Goal: Task Accomplishment & Management: Use online tool/utility

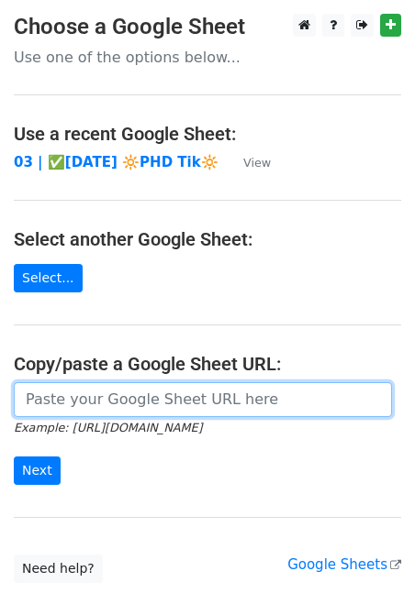
click at [210, 393] on input "url" at bounding box center [203, 399] width 378 height 35
paste input "[URL][DOMAIN_NAME]"
type input "[URL][DOMAIN_NAME]"
click at [14, 457] on input "Next" at bounding box center [37, 471] width 47 height 28
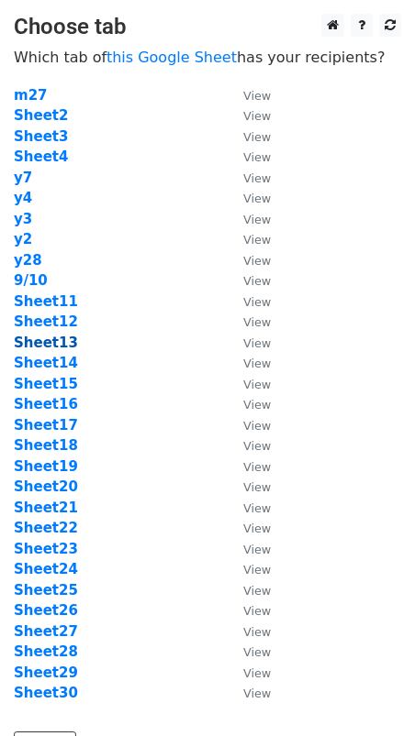
click at [52, 349] on strong "Sheet13" at bounding box center [46, 343] width 64 height 17
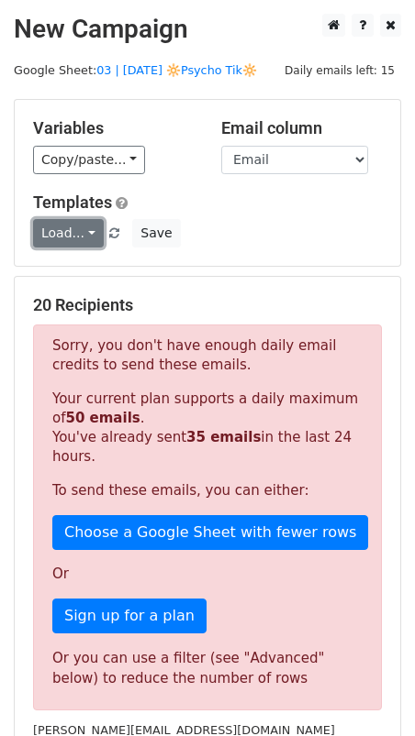
click at [68, 228] on link "Load..." at bounding box center [68, 233] width 71 height 28
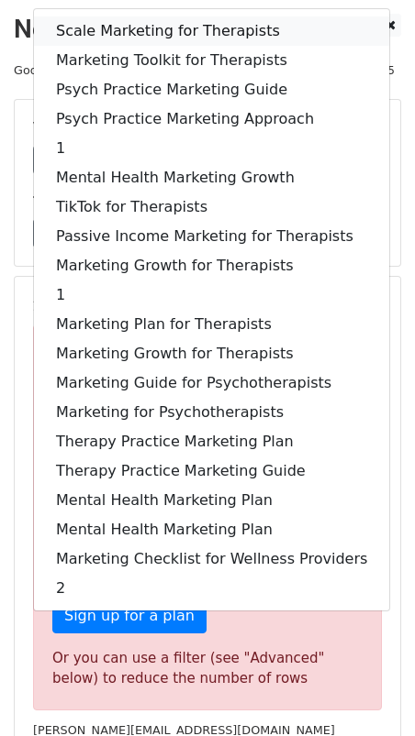
click at [155, 25] on link "Scale Marketing for Therapists" at bounding box center [211, 31] width 355 height 29
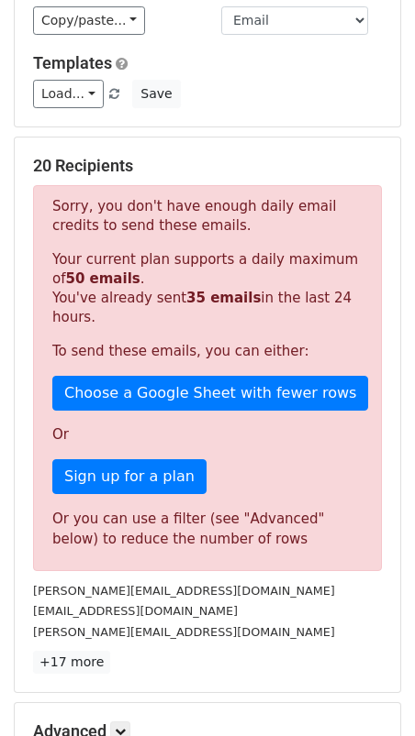
scroll to position [172, 0]
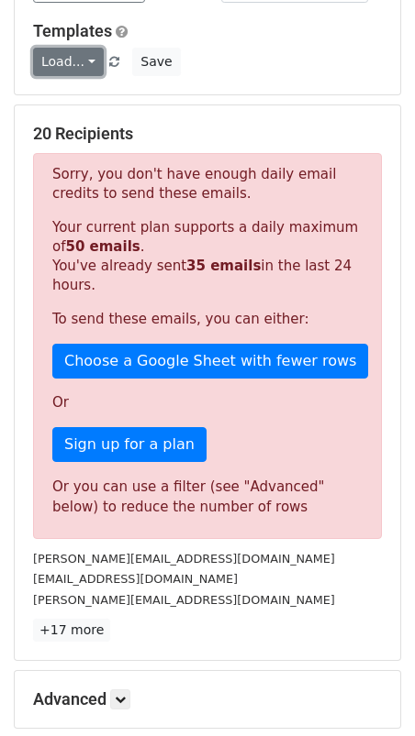
click at [58, 61] on link "Load..." at bounding box center [68, 62] width 71 height 28
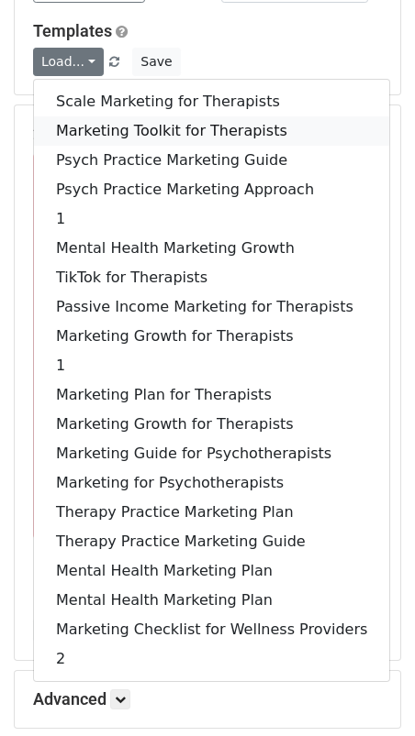
click at [77, 125] on link "Marketing Toolkit for Therapists" at bounding box center [211, 130] width 355 height 29
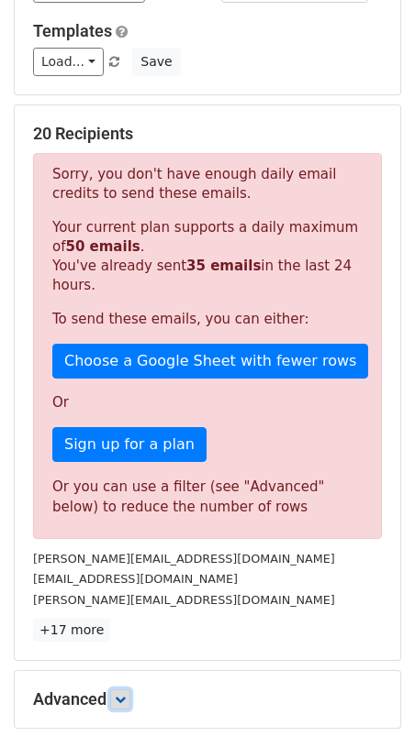
click at [126, 699] on link at bounding box center [120, 700] width 20 height 20
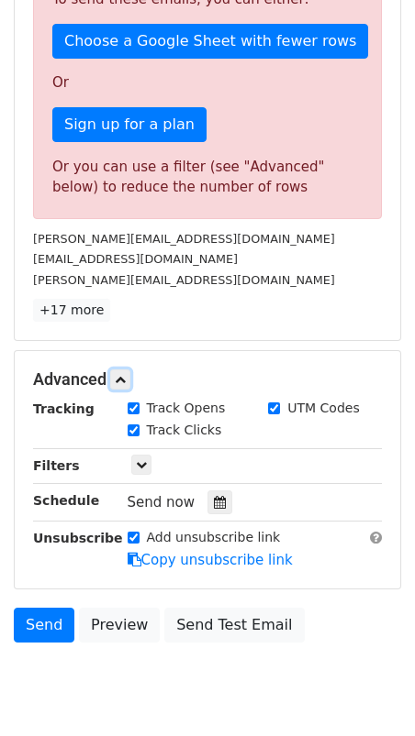
scroll to position [536, 0]
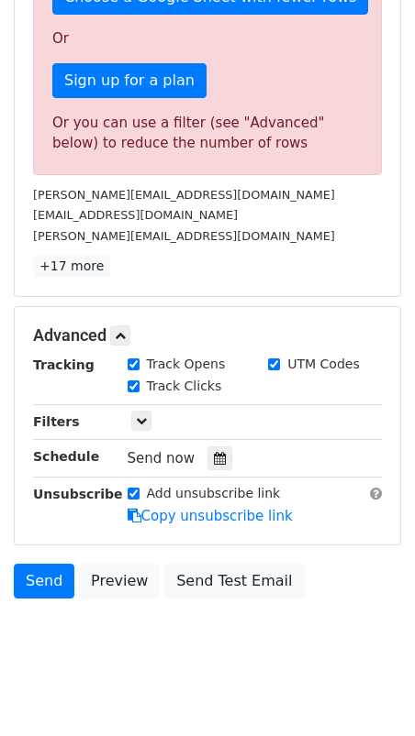
click at [205, 462] on div "Tracking Track Opens UTM Codes Track Clicks Filters Only include spreadsheet ro…" at bounding box center [207, 441] width 349 height 172
click at [214, 452] on icon at bounding box center [220, 458] width 12 height 13
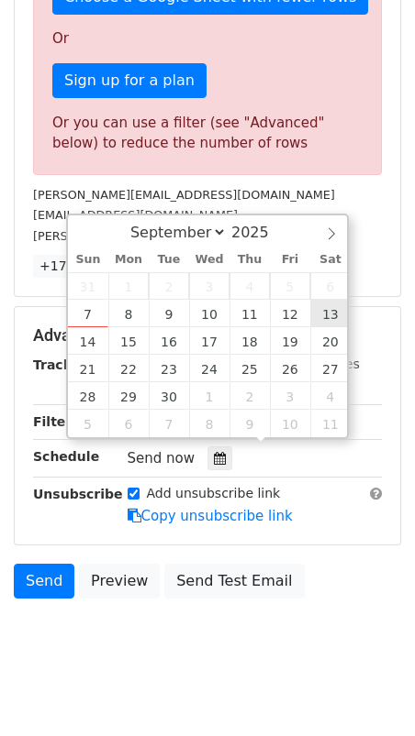
type input "2025-09-13 12:00"
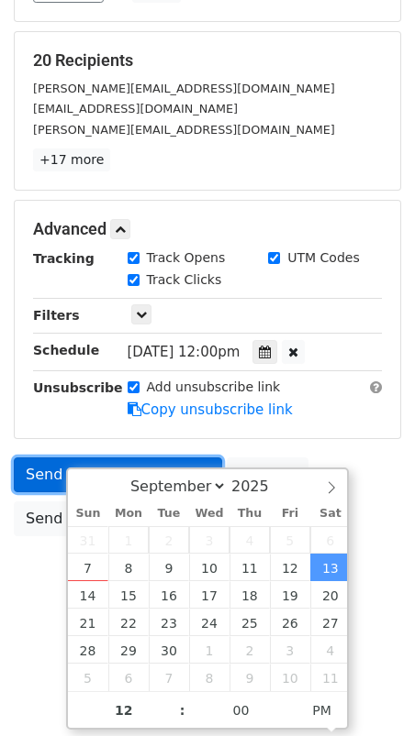
click at [49, 460] on form "Variables Copy/paste... {{Name}} {{Email}} Email column Name Email Templates Lo…" at bounding box center [207, 200] width 387 height 692
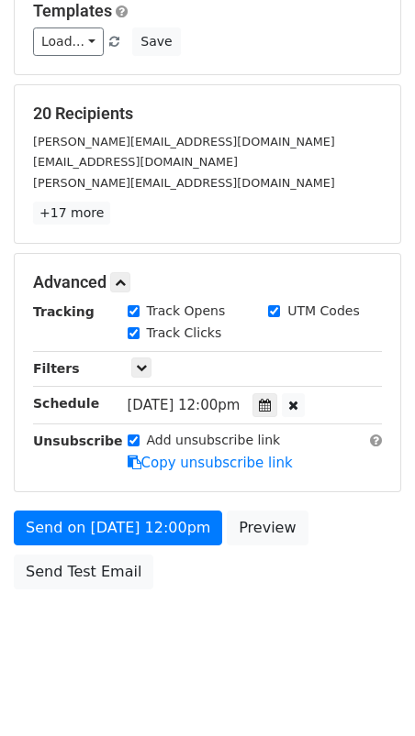
click at [45, 499] on form "Variables Copy/paste... {{Name}} {{Email}} Email column Name Email Templates Lo…" at bounding box center [207, 253] width 387 height 692
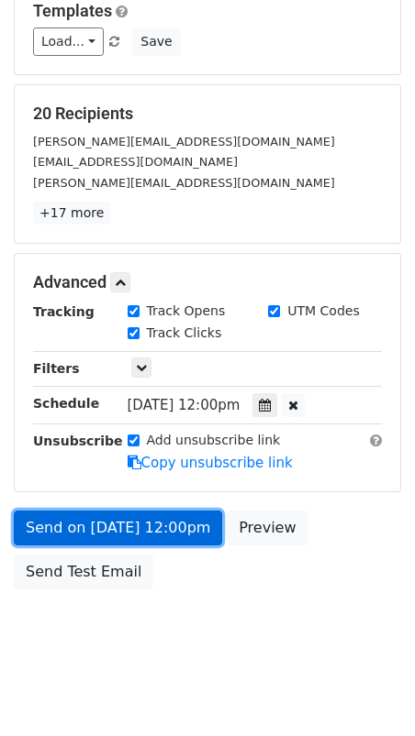
click at [45, 516] on link "Send on Sep 13 at 12:00pm" at bounding box center [118, 528] width 208 height 35
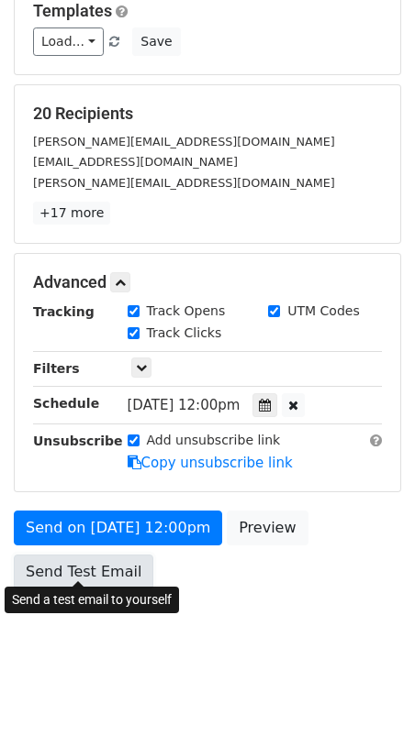
click at [48, 575] on link "Send Test Email" at bounding box center [83, 572] width 139 height 35
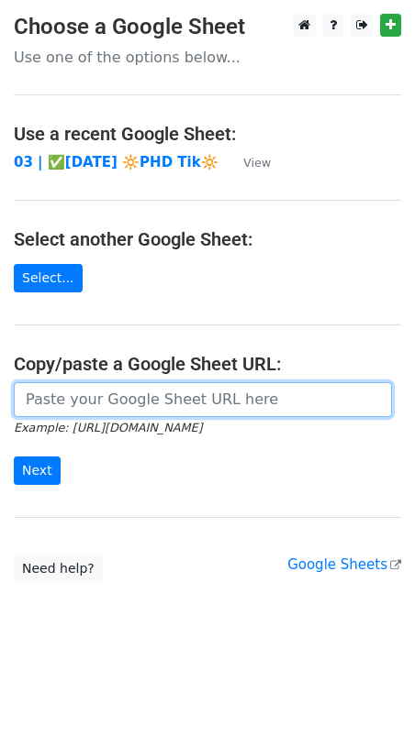
click at [94, 397] on input "url" at bounding box center [203, 399] width 378 height 35
paste input "[URL][DOMAIN_NAME]"
type input "[URL][DOMAIN_NAME]"
click at [14, 457] on input "Next" at bounding box center [37, 471] width 47 height 28
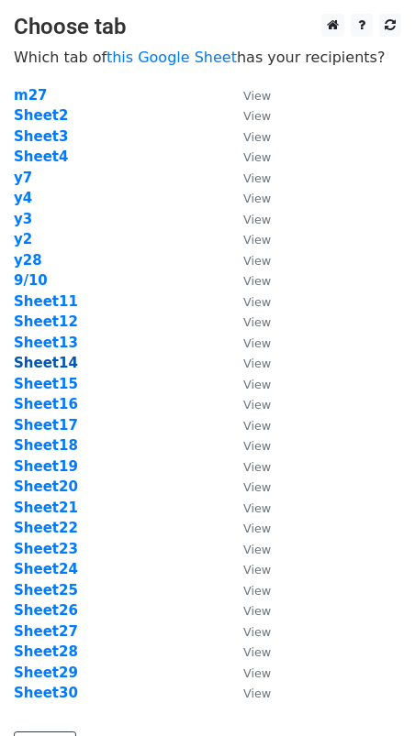
click at [46, 360] on strong "Sheet14" at bounding box center [46, 363] width 64 height 17
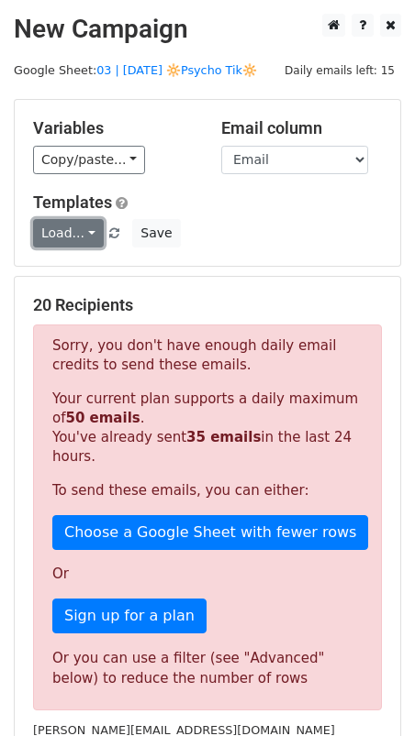
click at [83, 231] on link "Load..." at bounding box center [68, 233] width 71 height 28
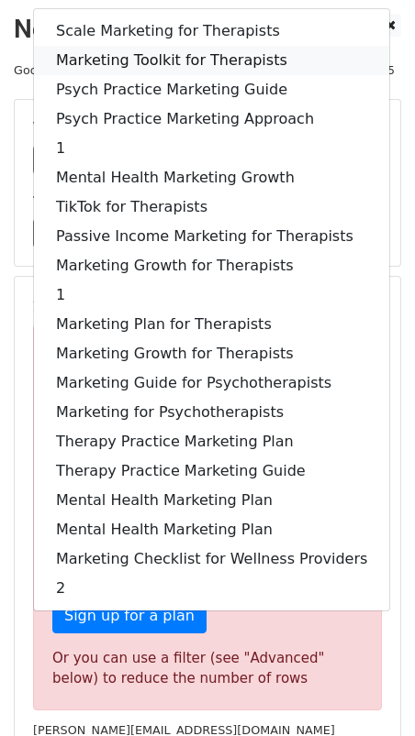
click at [154, 51] on link "Marketing Toolkit for Therapists" at bounding box center [211, 60] width 355 height 29
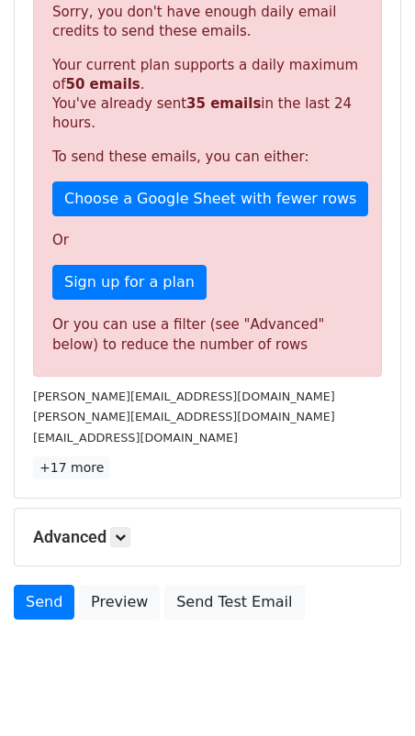
scroll to position [365, 0]
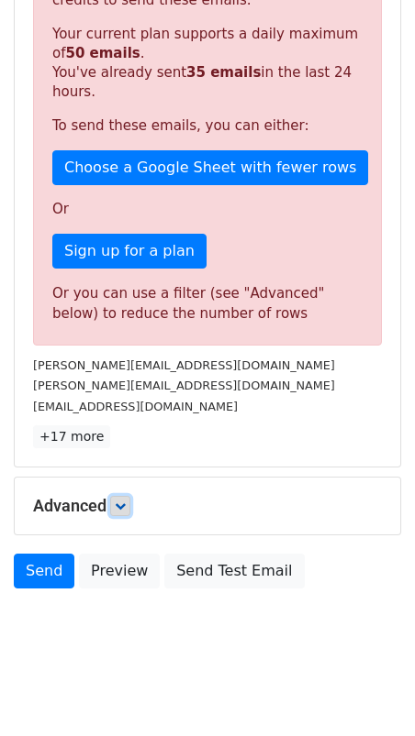
click at [123, 501] on icon at bounding box center [120, 506] width 11 height 11
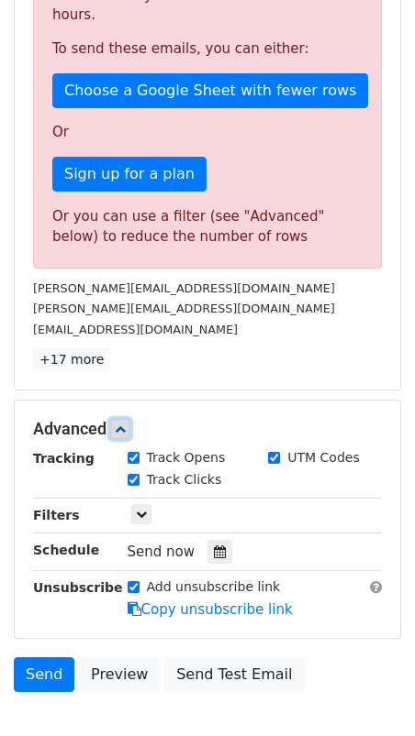
scroll to position [543, 0]
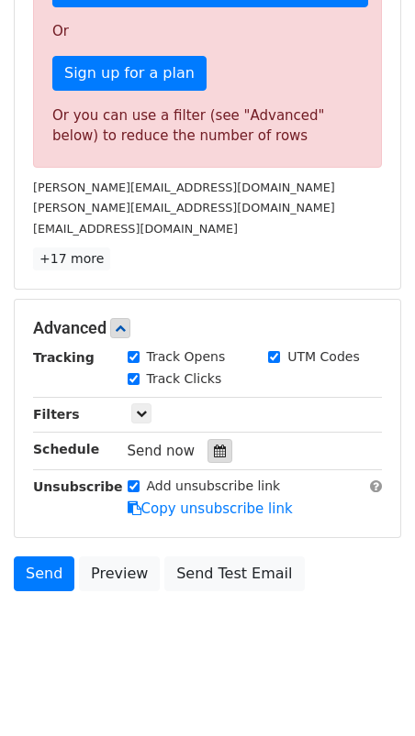
click at [214, 445] on icon at bounding box center [220, 451] width 12 height 13
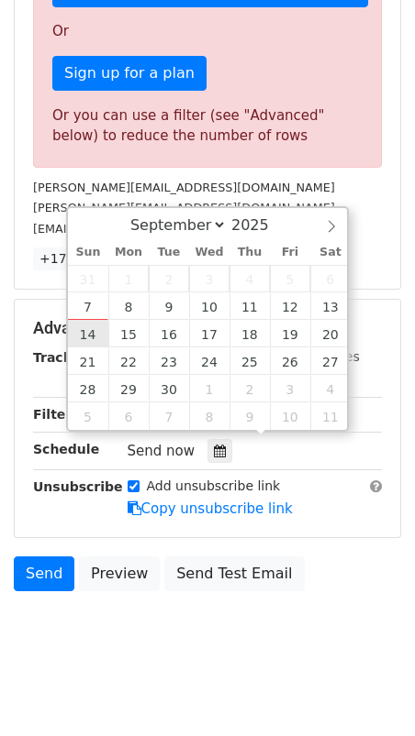
type input "2025-09-14 12:00"
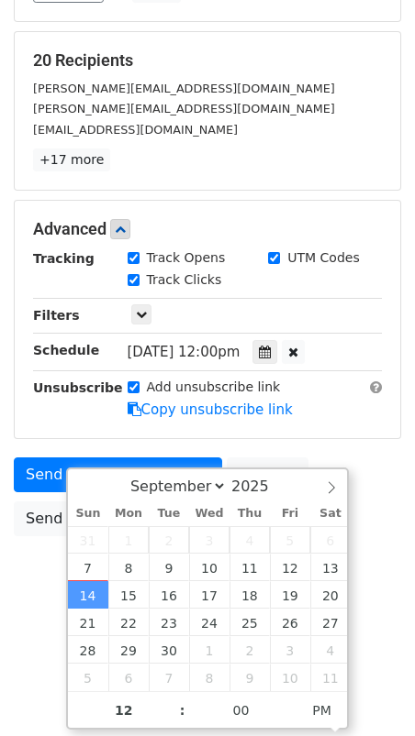
scroll to position [192, 0]
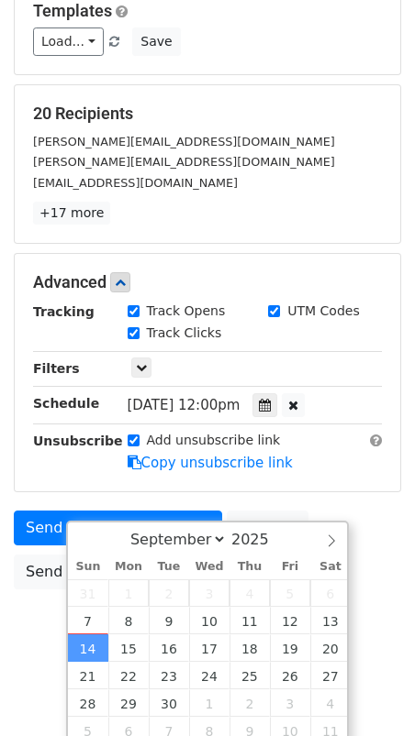
click at [27, 537] on body "New Campaign Daily emails left: 15 Google Sheet: 03 | SEPT 10 🔆Psycho Tik🔆 Vari…" at bounding box center [207, 247] width 415 height 850
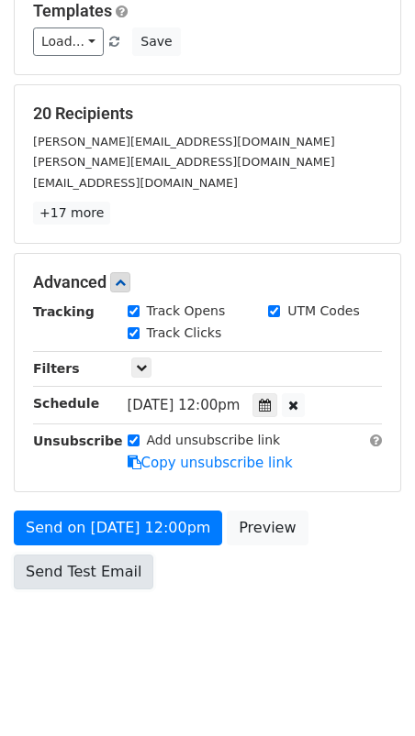
click at [55, 559] on link "Send Test Email" at bounding box center [83, 572] width 139 height 35
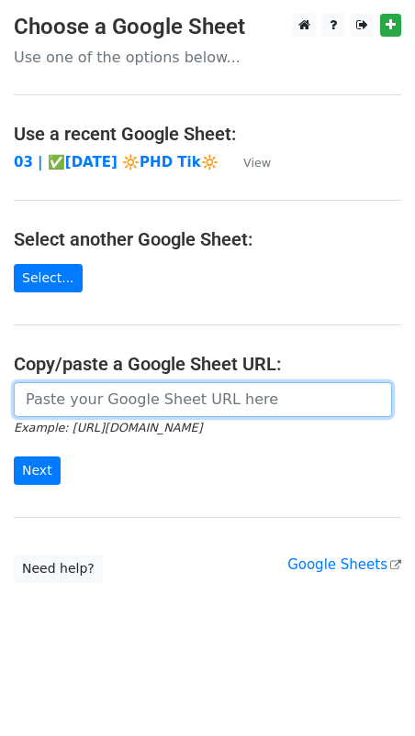
click at [127, 384] on input "url" at bounding box center [203, 399] width 378 height 35
paste input "[URL][DOMAIN_NAME]"
type input "[URL][DOMAIN_NAME]"
click at [14, 457] on input "Next" at bounding box center [37, 471] width 47 height 28
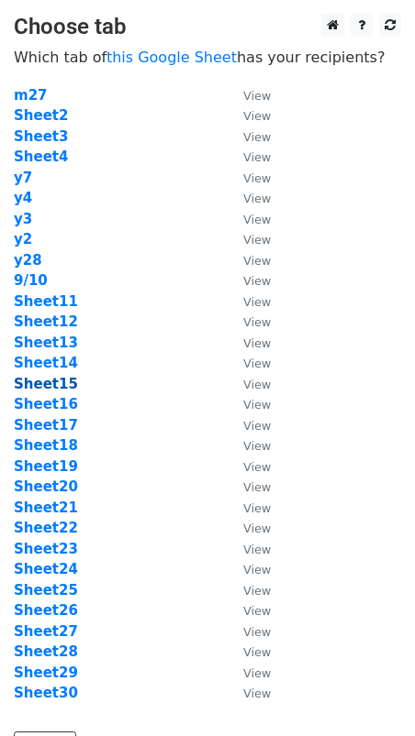
click at [54, 384] on strong "Sheet15" at bounding box center [46, 384] width 64 height 17
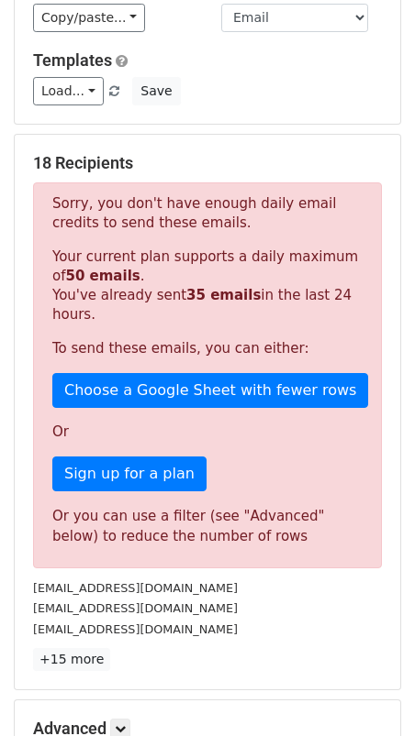
scroll to position [138, 0]
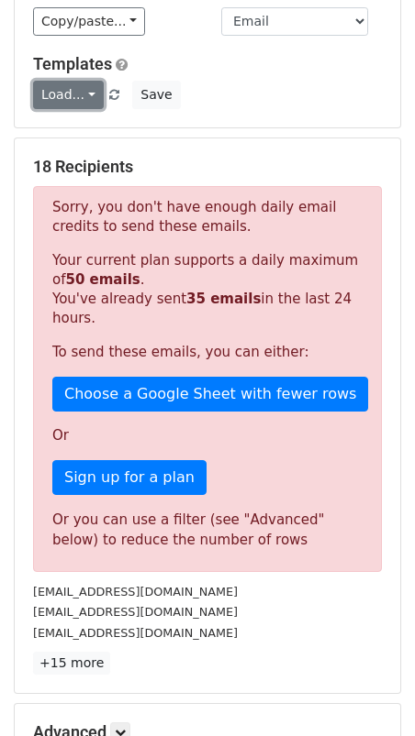
click at [59, 93] on link "Load..." at bounding box center [68, 95] width 71 height 28
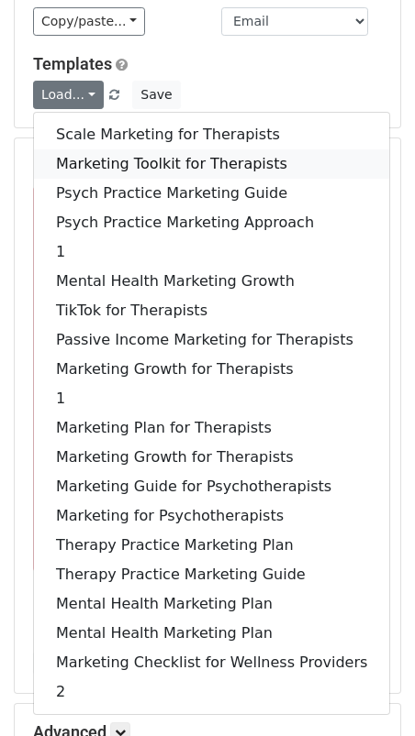
click at [95, 157] on link "Marketing Toolkit for Therapists" at bounding box center [211, 163] width 355 height 29
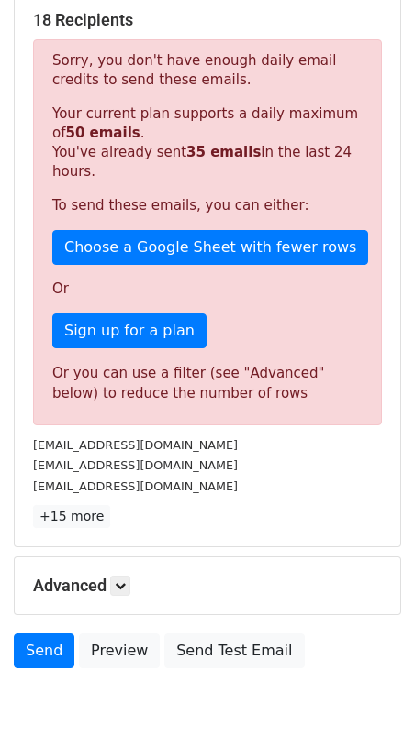
scroll to position [365, 0]
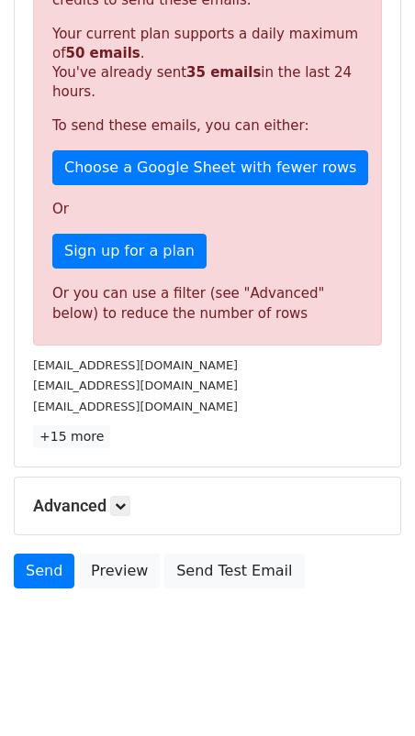
click at [124, 510] on div "Advanced Tracking Track Opens UTM Codes Track Clicks Filters Only include sprea…" at bounding box center [207, 506] width 385 height 57
click at [126, 501] on icon at bounding box center [120, 506] width 11 height 11
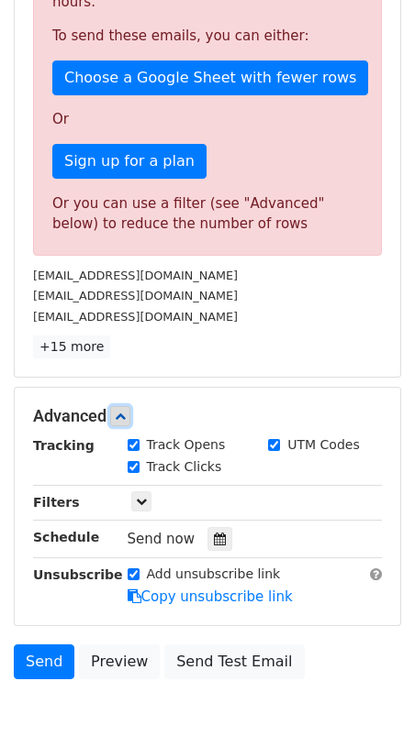
scroll to position [543, 0]
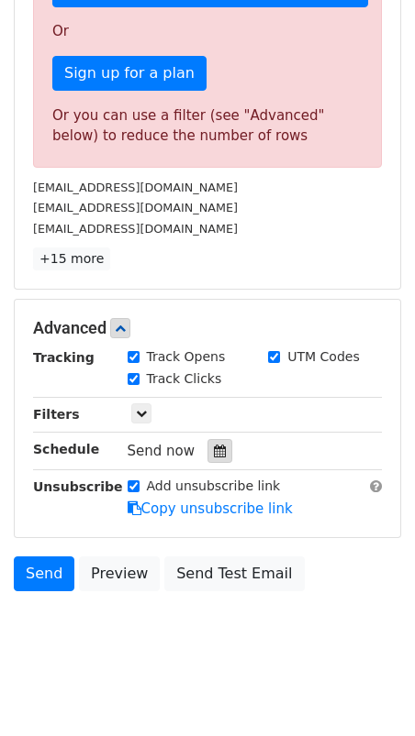
click at [218, 430] on div "Tracking Track Opens UTM Codes Track Clicks Filters Only include spreadsheet ro…" at bounding box center [207, 434] width 349 height 172
click at [218, 439] on div at bounding box center [219, 451] width 25 height 24
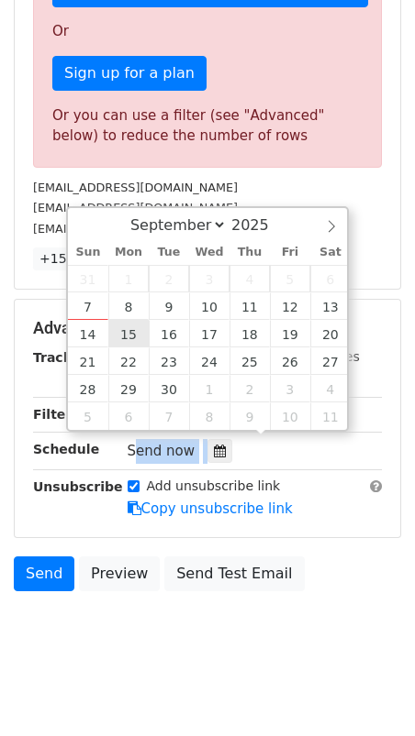
type input "2025-09-15 12:00"
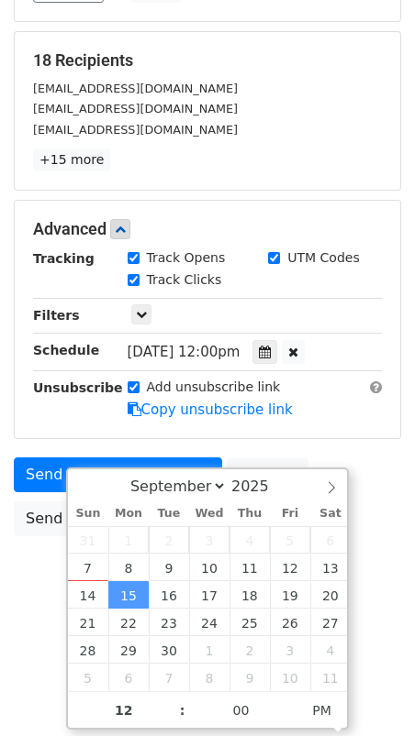
scroll to position [192, 0]
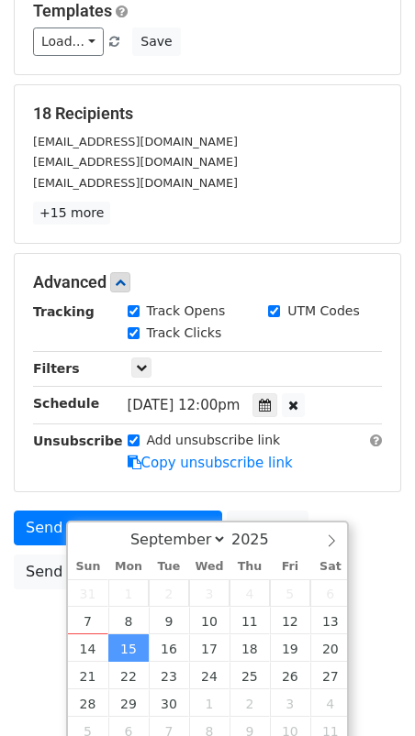
click at [42, 448] on form "Variables Copy/paste... {{Name}} {{Email}} Email column Name Email Templates Lo…" at bounding box center [207, 253] width 387 height 692
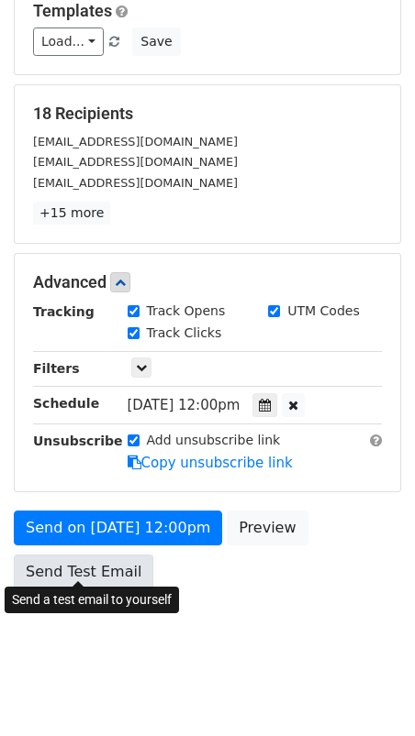
click at [24, 557] on link "Send Test Email" at bounding box center [83, 572] width 139 height 35
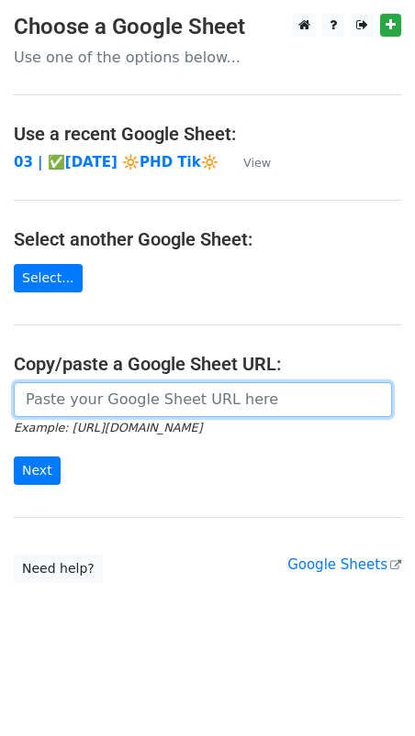
click at [101, 395] on input "url" at bounding box center [203, 399] width 378 height 35
paste input "https://docs.google.com/spreadsheets/d/1p9hWvlittR2GdJt81bHwhBqrnc63vxThR68yQ0g…"
type input "https://docs.google.com/spreadsheets/d/1p9hWvlittR2GdJt81bHwhBqrnc63vxThR68yQ0g…"
click at [14, 457] on input "Next" at bounding box center [37, 471] width 47 height 28
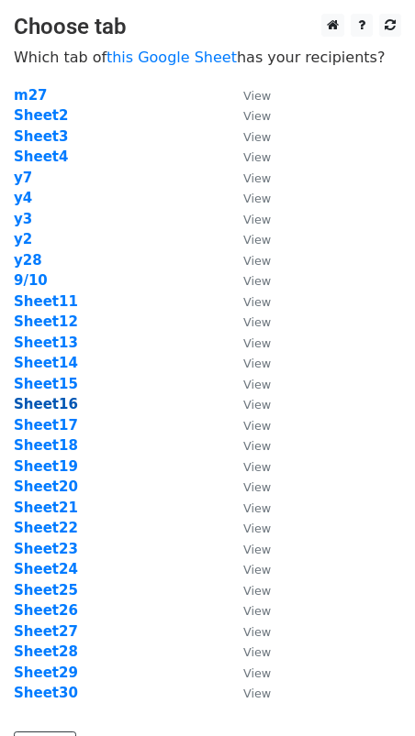
click at [55, 407] on strong "Sheet16" at bounding box center [46, 404] width 64 height 17
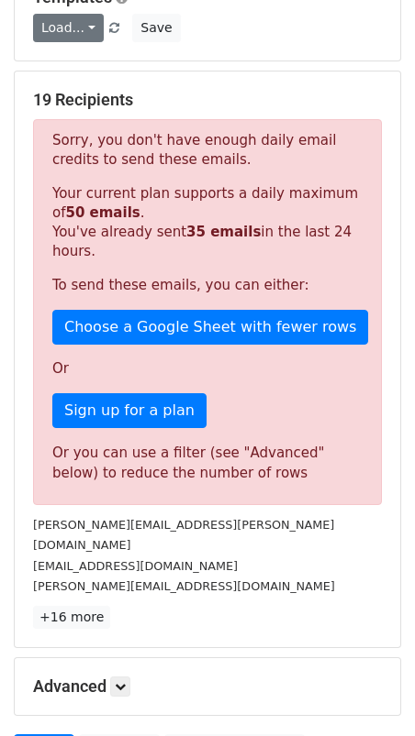
scroll to position [148, 0]
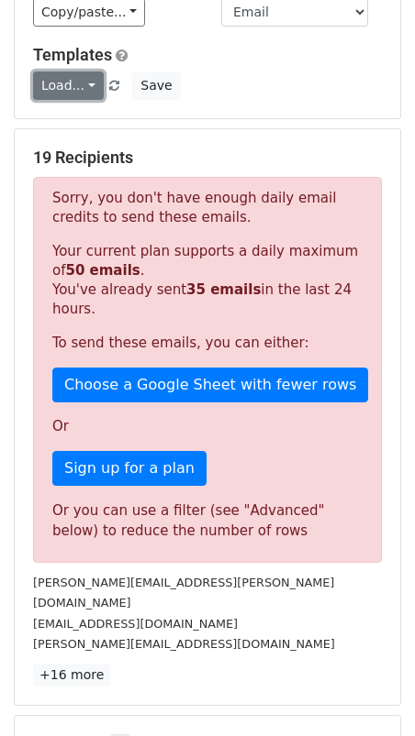
click at [63, 77] on link "Load..." at bounding box center [68, 86] width 71 height 28
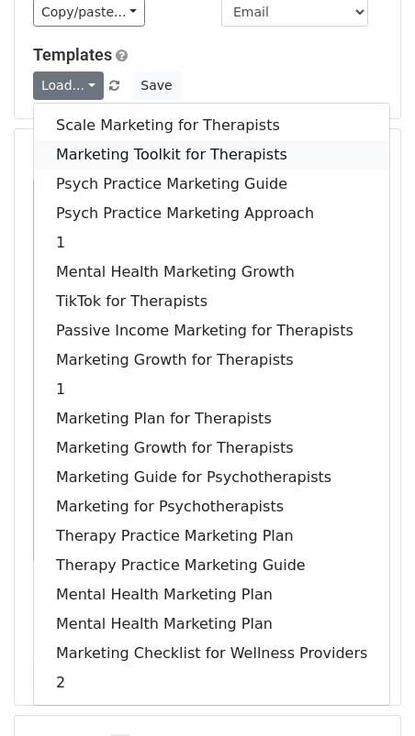
click at [108, 156] on link "Marketing Toolkit for Therapists" at bounding box center [211, 154] width 355 height 29
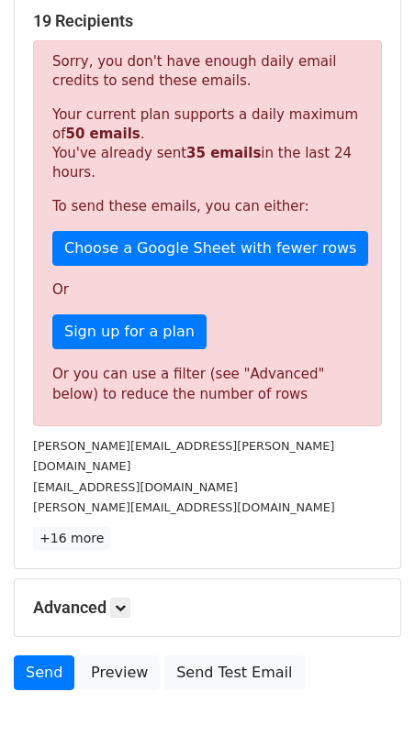
scroll to position [365, 0]
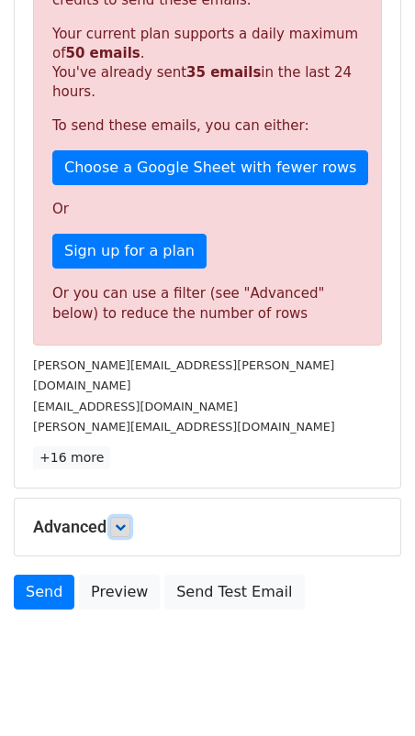
click at [120, 522] on icon at bounding box center [120, 527] width 11 height 11
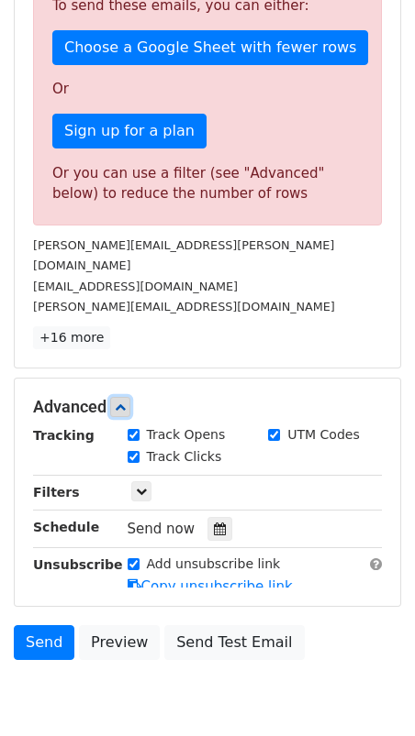
scroll to position [543, 0]
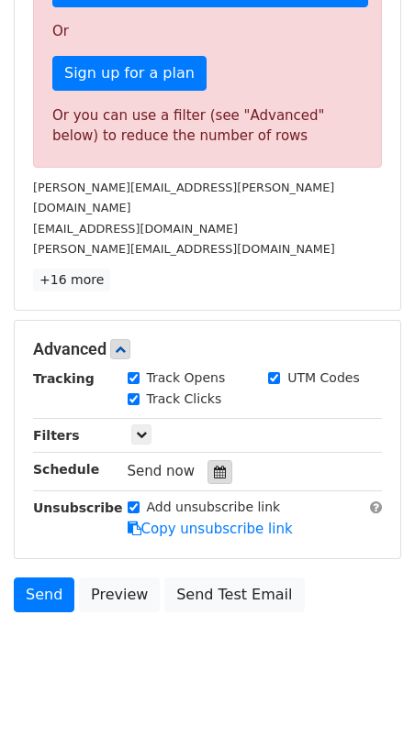
click at [214, 466] on icon at bounding box center [220, 472] width 12 height 13
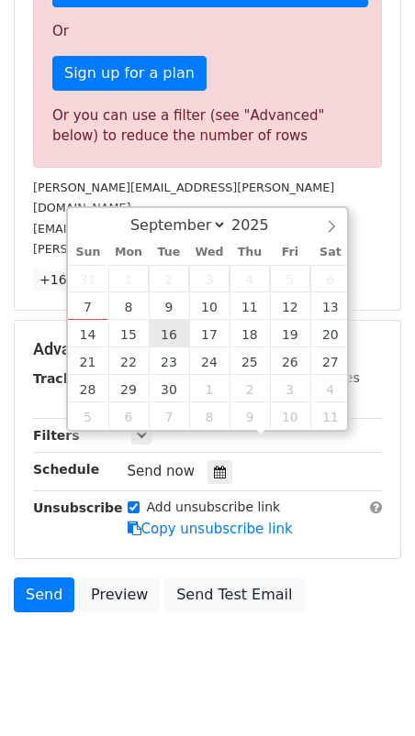
type input "2025-09-16 12:00"
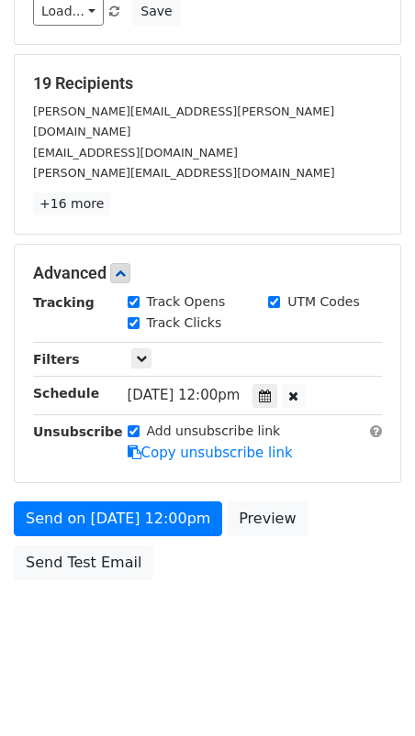
scroll to position [192, 0]
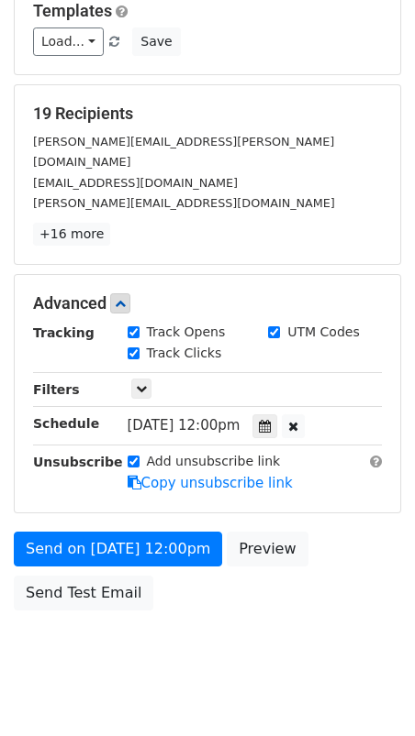
click at [16, 538] on body "New Campaign Daily emails left: 15 Google Sheet: 03 | SEPT 10 🔆Psycho Tik🔆 Vari…" at bounding box center [207, 257] width 415 height 871
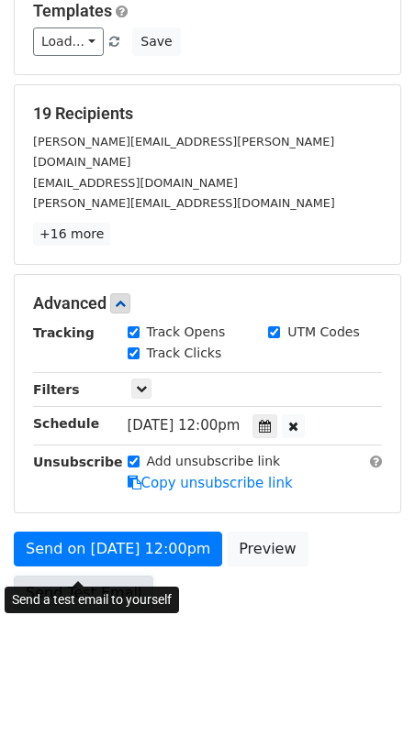
click at [78, 576] on link "Send Test Email" at bounding box center [83, 593] width 139 height 35
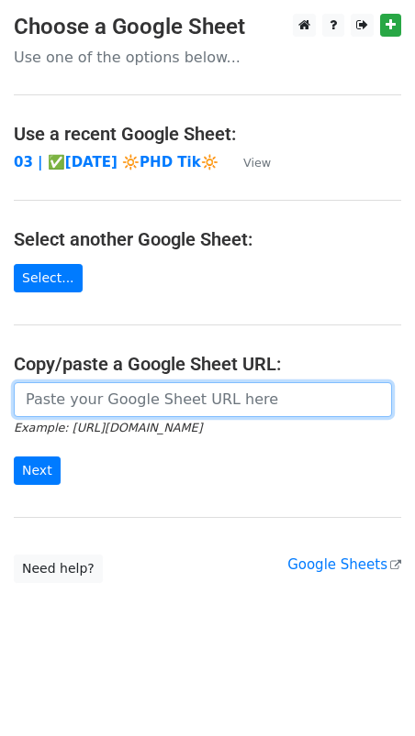
click at [130, 396] on input "url" at bounding box center [203, 399] width 378 height 35
paste input "https://docs.google.com/spreadsheets/d/1p9hWvlittR2GdJt81bHwhBqrnc63vxThR68yQ0g…"
type input "https://docs.google.com/spreadsheets/d/1p9hWvlittR2GdJt81bHwhBqrnc63vxThR68yQ0g…"
click at [14, 457] on input "Next" at bounding box center [37, 471] width 47 height 28
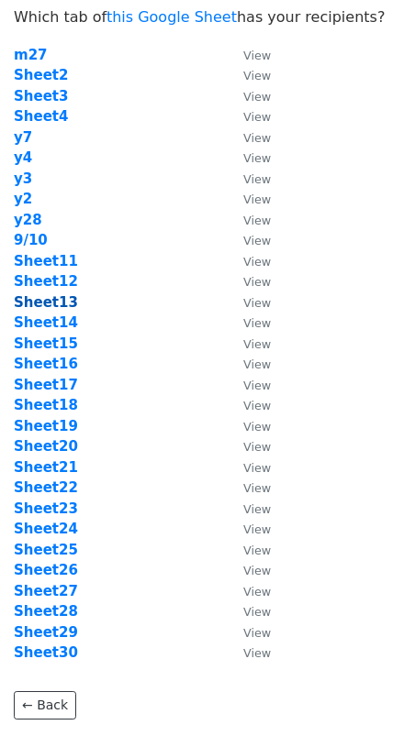
scroll to position [60, 0]
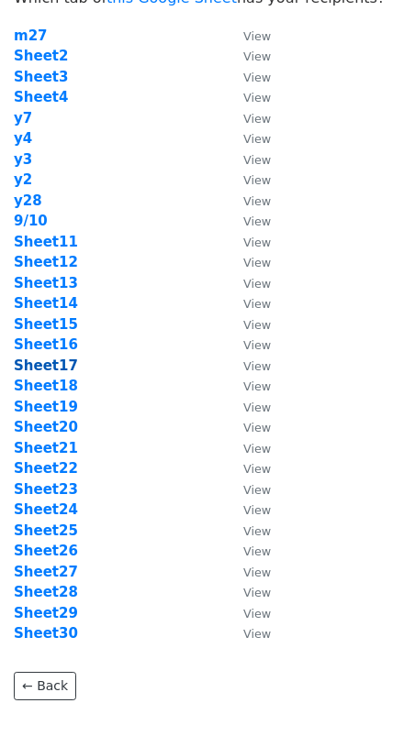
click at [53, 361] on strong "Sheet17" at bounding box center [46, 366] width 64 height 17
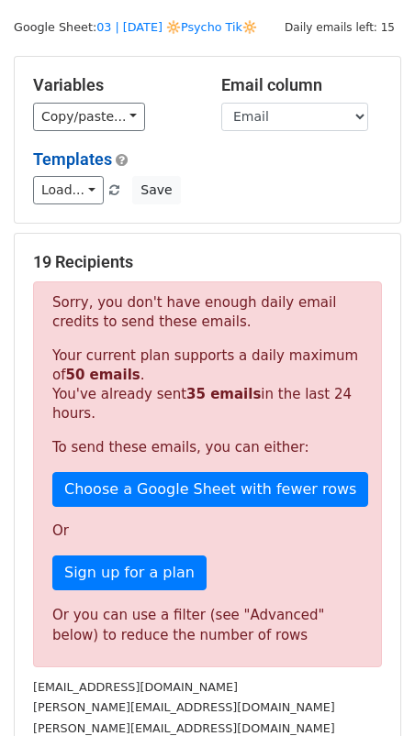
scroll to position [38, 0]
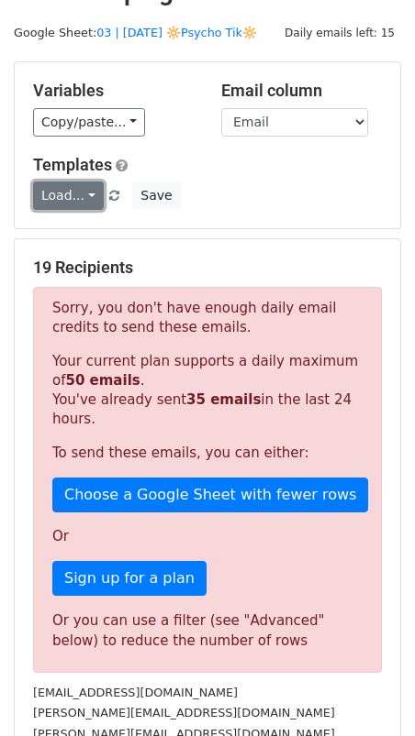
click at [69, 182] on link "Load..." at bounding box center [68, 196] width 71 height 28
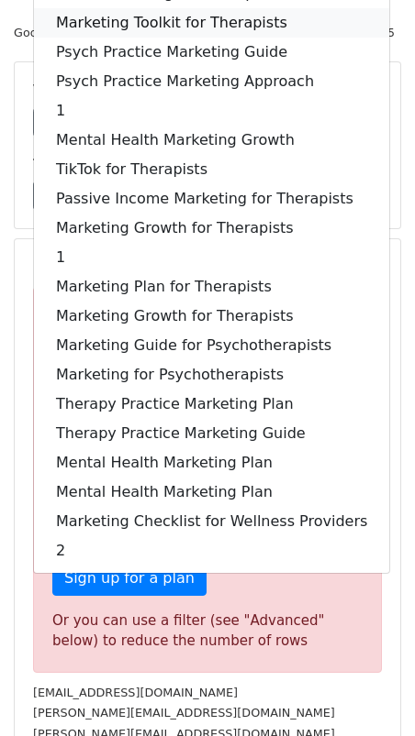
click at [163, 13] on link "Marketing Toolkit for Therapists" at bounding box center [211, 22] width 355 height 29
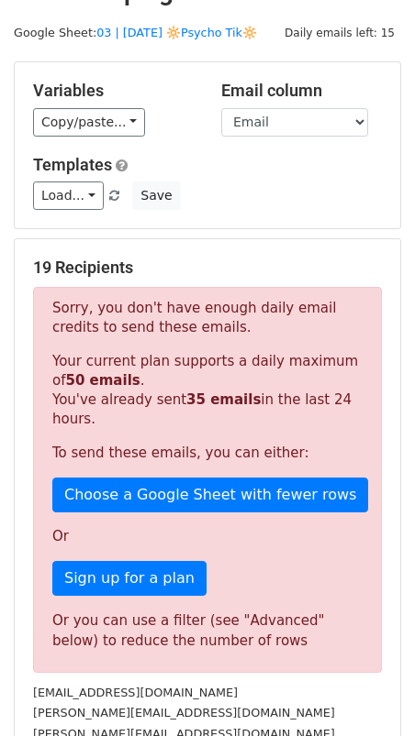
scroll to position [0, 0]
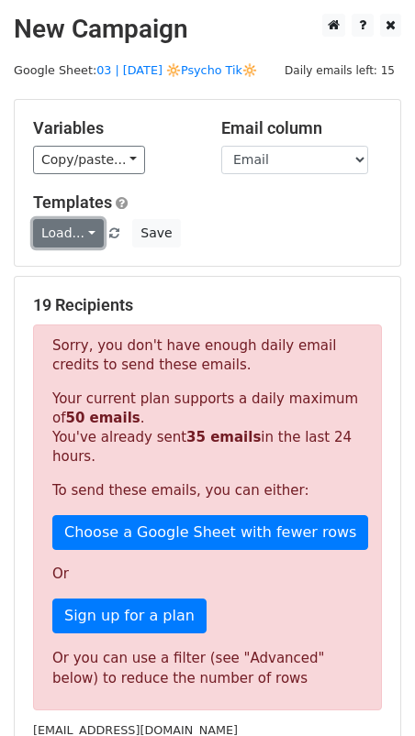
click at [75, 227] on link "Load..." at bounding box center [68, 233] width 71 height 28
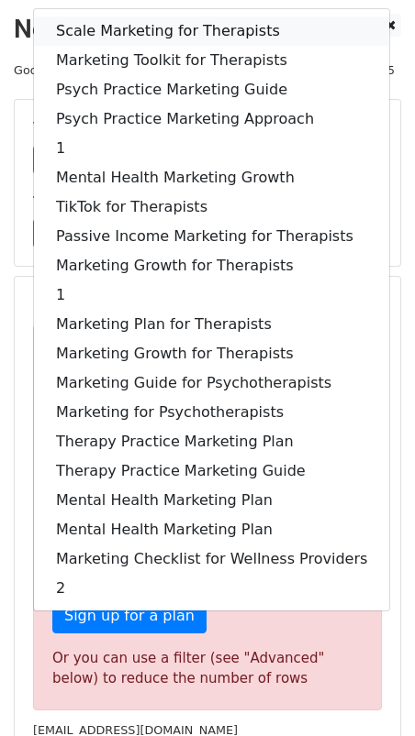
click at [115, 30] on link "Scale Marketing for Therapists" at bounding box center [211, 31] width 355 height 29
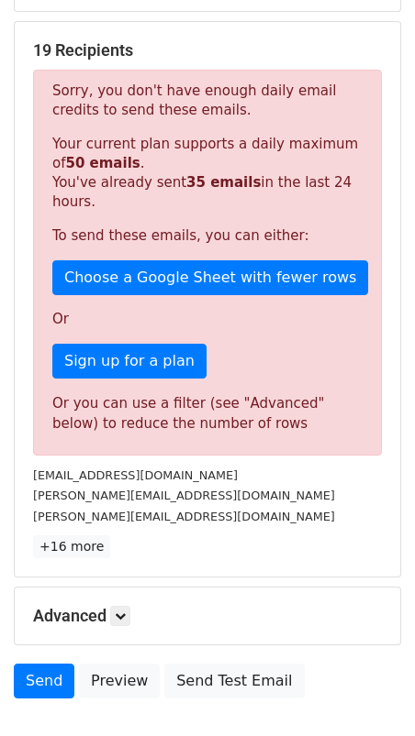
scroll to position [365, 0]
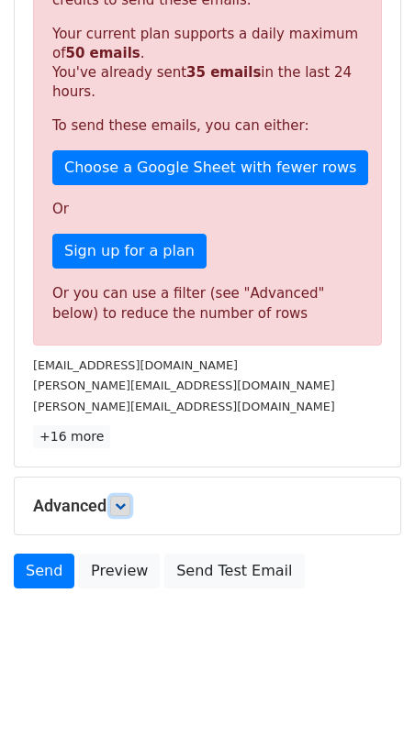
click at [129, 501] on link at bounding box center [120, 506] width 20 height 20
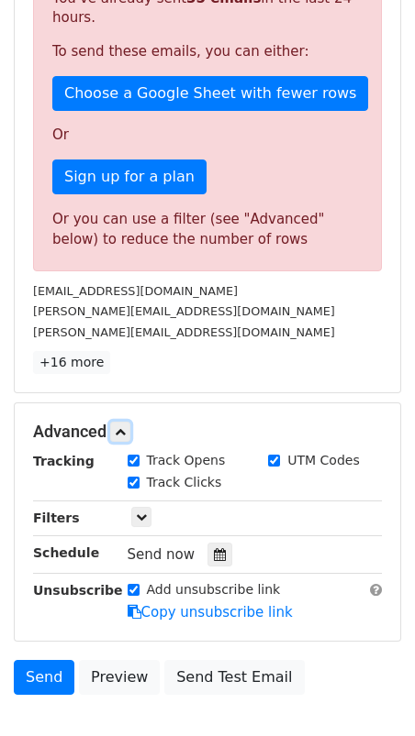
scroll to position [543, 0]
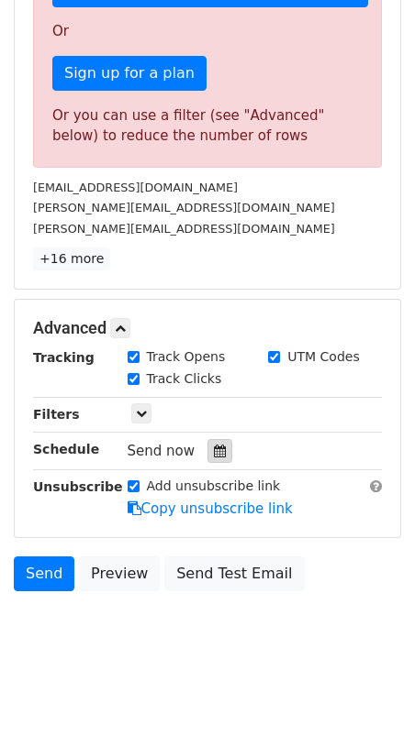
click at [214, 445] on icon at bounding box center [220, 451] width 12 height 13
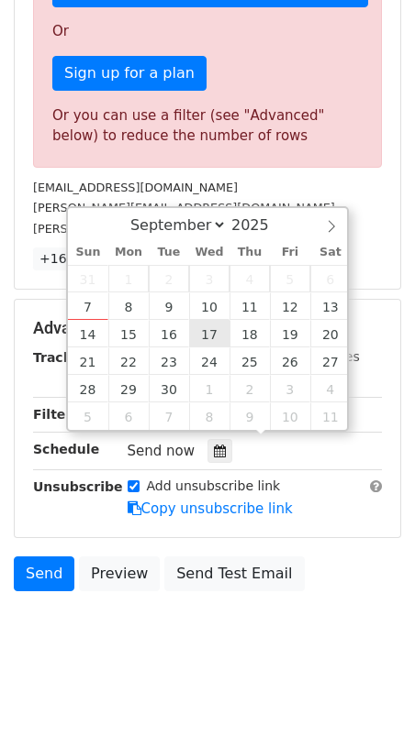
type input "[DATE] 12:00"
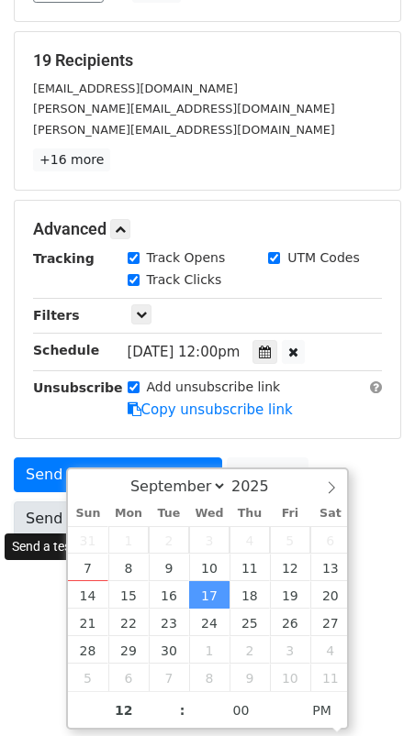
scroll to position [192, 0]
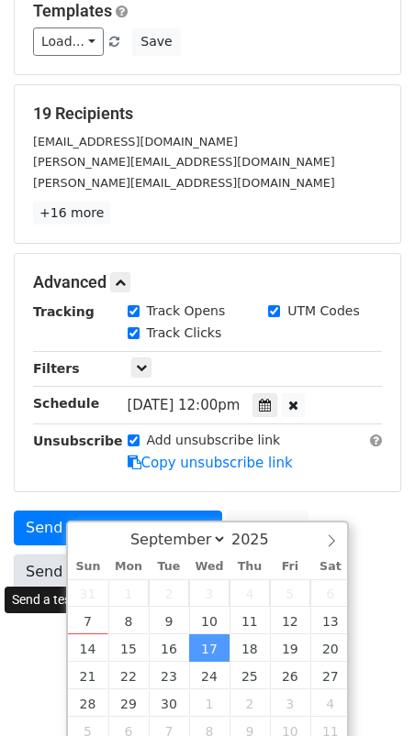
click at [45, 514] on div "Send on [DATE] 12:00pm Preview Send Test Email" at bounding box center [207, 555] width 415 height 88
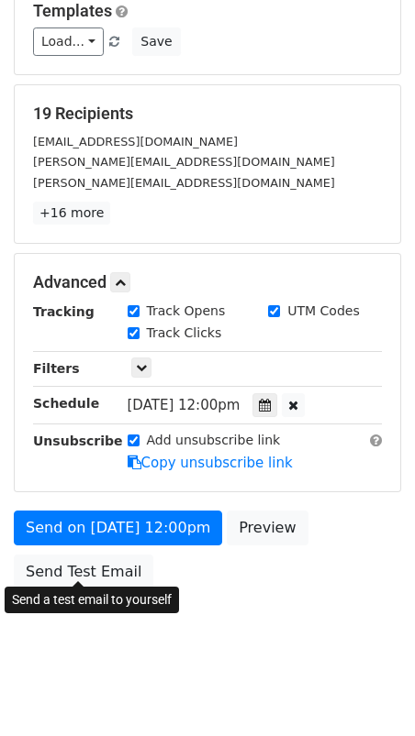
click at [152, 555] on div "Send on [DATE] 12:00pm Preview Send Test Email" at bounding box center [207, 555] width 415 height 88
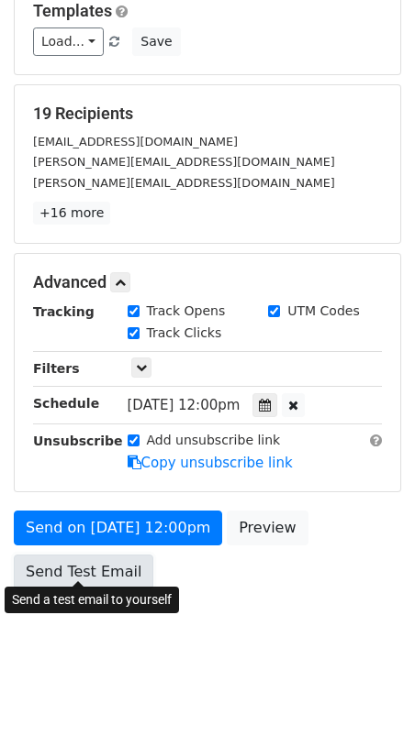
click at [106, 556] on link "Send Test Email" at bounding box center [83, 572] width 139 height 35
